Goal: Information Seeking & Learning: Learn about a topic

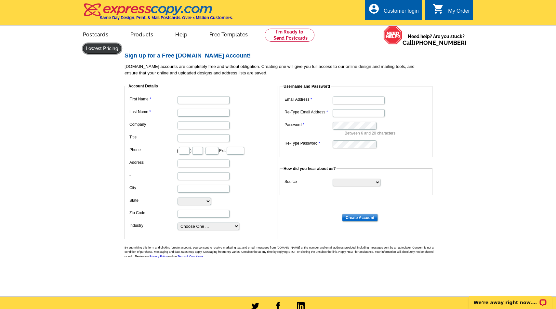
click at [121, 44] on link at bounding box center [102, 49] width 38 height 10
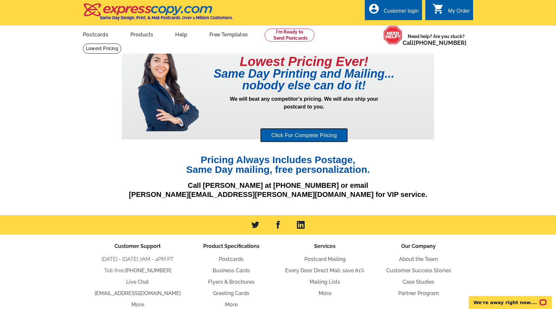
click at [298, 135] on link "Click For Complete Pricing" at bounding box center [303, 135] width 87 height 15
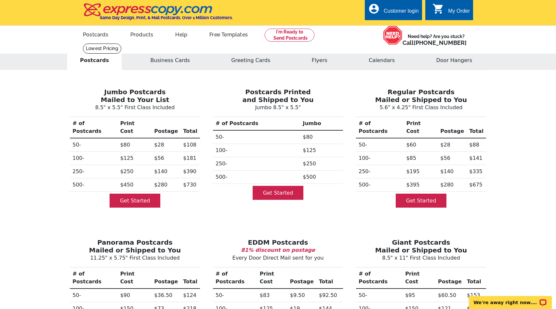
scroll to position [14, 0]
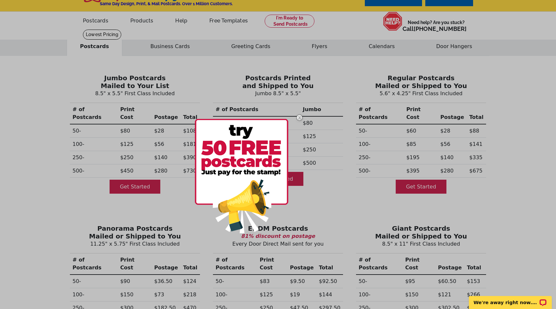
click at [301, 119] on img at bounding box center [299, 117] width 19 height 19
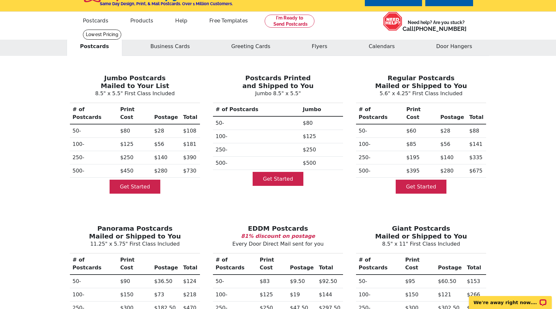
scroll to position [0, 0]
